Goal: Task Accomplishment & Management: Complete application form

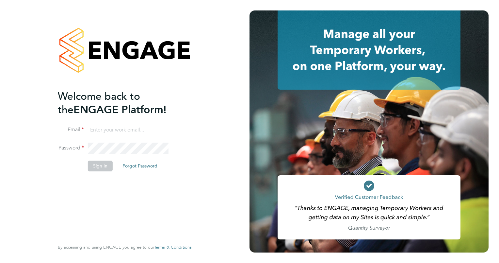
type input "[EMAIL_ADDRESS][DOMAIN_NAME]"
click at [98, 168] on button "Sign In" at bounding box center [100, 165] width 25 height 10
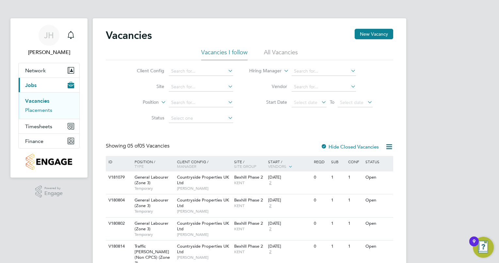
click at [46, 112] on link "Placements" at bounding box center [38, 110] width 27 height 6
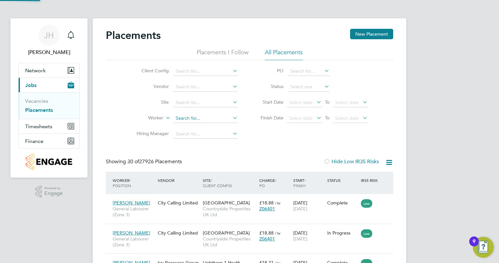
click at [179, 116] on input at bounding box center [205, 118] width 64 height 9
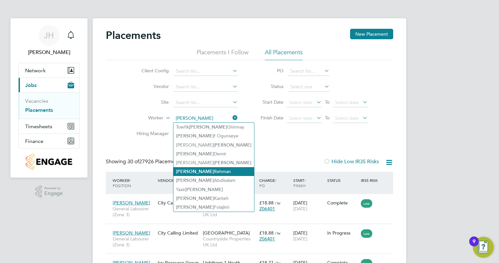
click at [195, 167] on li "Yusuf Rehman" at bounding box center [213, 171] width 81 height 9
type input "Yusuf Rehman"
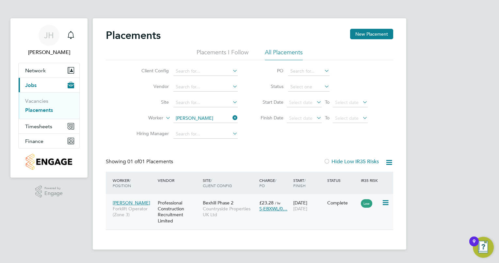
click at [213, 210] on span "Countryside Properties UK Ltd" at bounding box center [229, 212] width 53 height 12
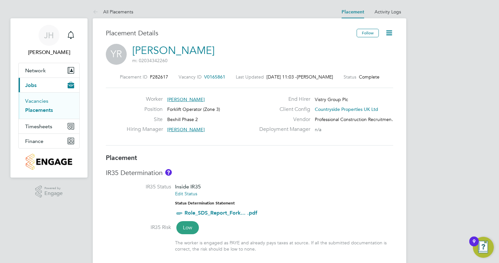
click at [44, 101] on link "Vacancies" at bounding box center [36, 101] width 23 height 6
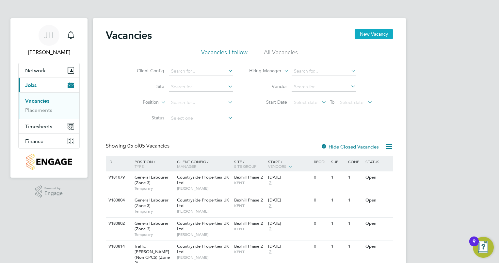
click at [376, 35] on button "New Vacancy" at bounding box center [374, 34] width 39 height 10
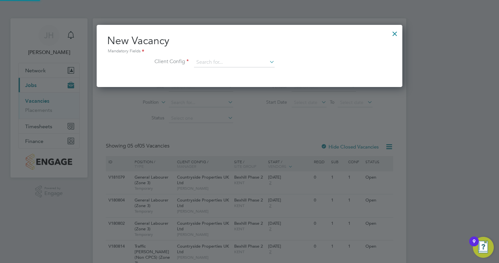
scroll to position [62, 306]
click at [237, 55] on div "Mandatory Fields" at bounding box center [249, 51] width 285 height 7
click at [219, 63] on input at bounding box center [234, 63] width 81 height 10
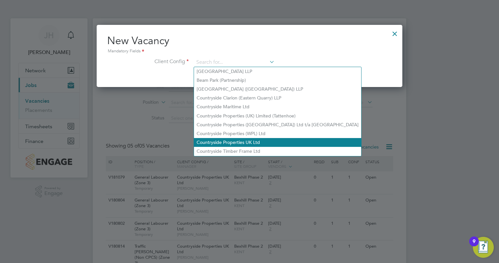
click at [225, 140] on li "Countryside Properties UK Ltd" at bounding box center [277, 142] width 167 height 9
type input "Countryside Properties UK Ltd"
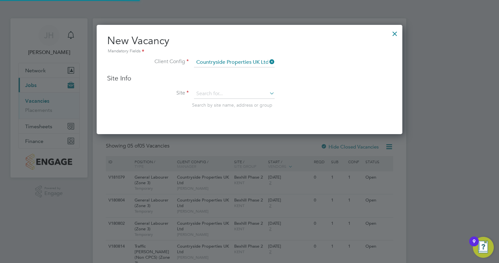
scroll to position [108, 306]
click at [216, 94] on input at bounding box center [234, 94] width 81 height 10
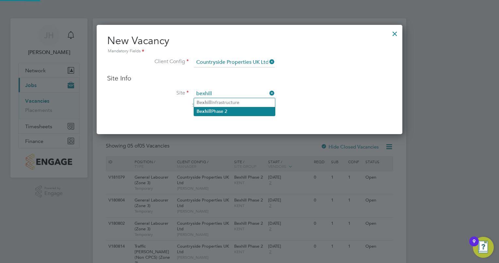
click at [204, 111] on b "Bexhill" at bounding box center [204, 111] width 15 height 6
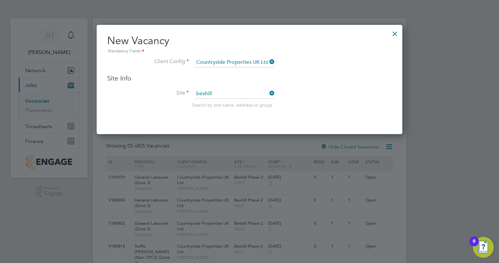
type input "Bexhill Phase 2"
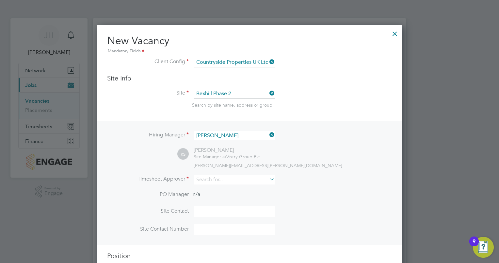
click at [395, 33] on div at bounding box center [395, 32] width 12 height 12
